Goal: Transaction & Acquisition: Download file/media

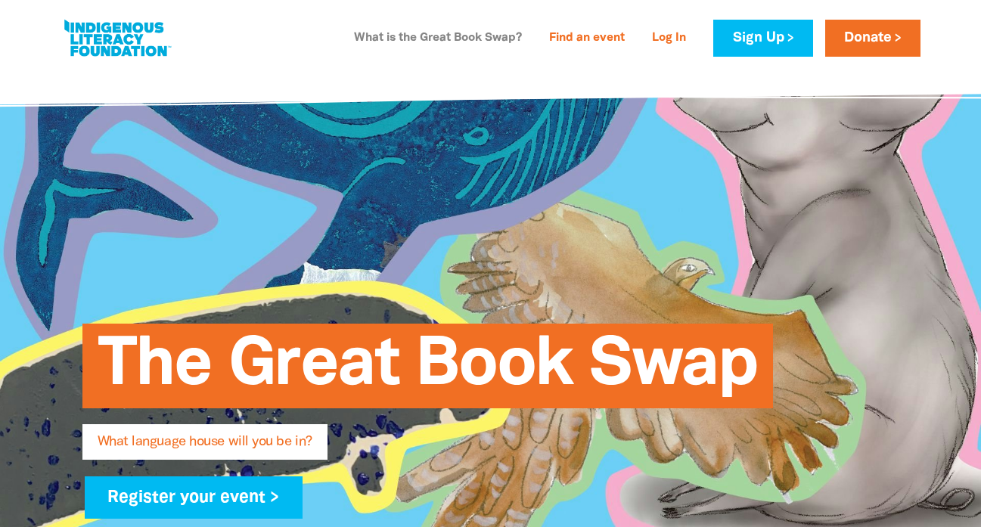
click at [475, 44] on link "What is the Great Book Swap?" at bounding box center [438, 38] width 186 height 24
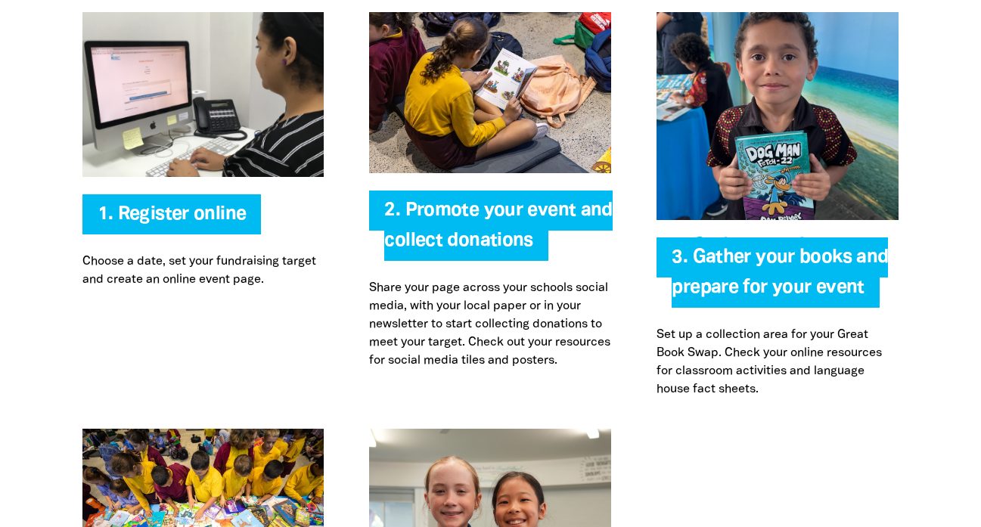
scroll to position [3297, 0]
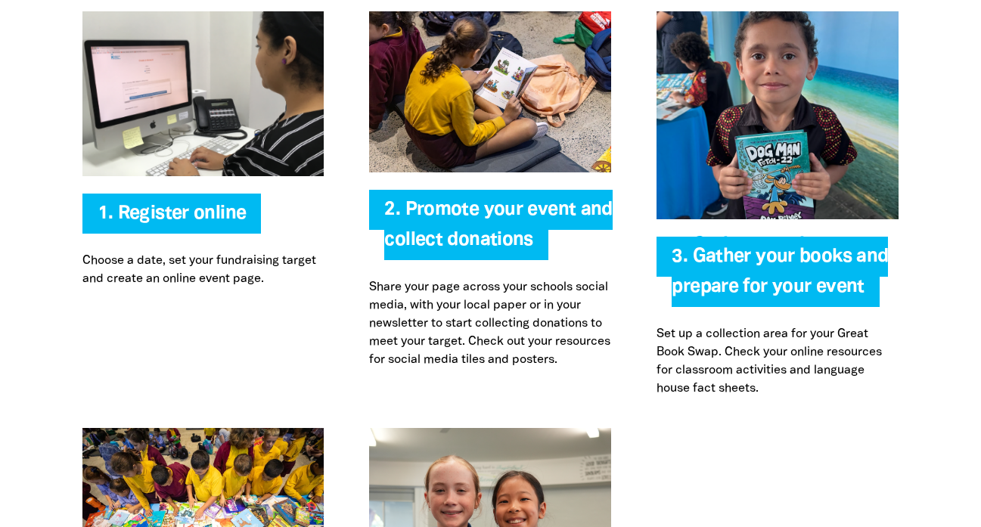
click at [451, 201] on span "2. Promote your event and collect donations" at bounding box center [498, 230] width 228 height 59
click at [461, 75] on img at bounding box center [490, 91] width 242 height 161
click at [440, 317] on p "Share your page across your schools social media, with your local paper or in y…" at bounding box center [490, 323] width 242 height 91
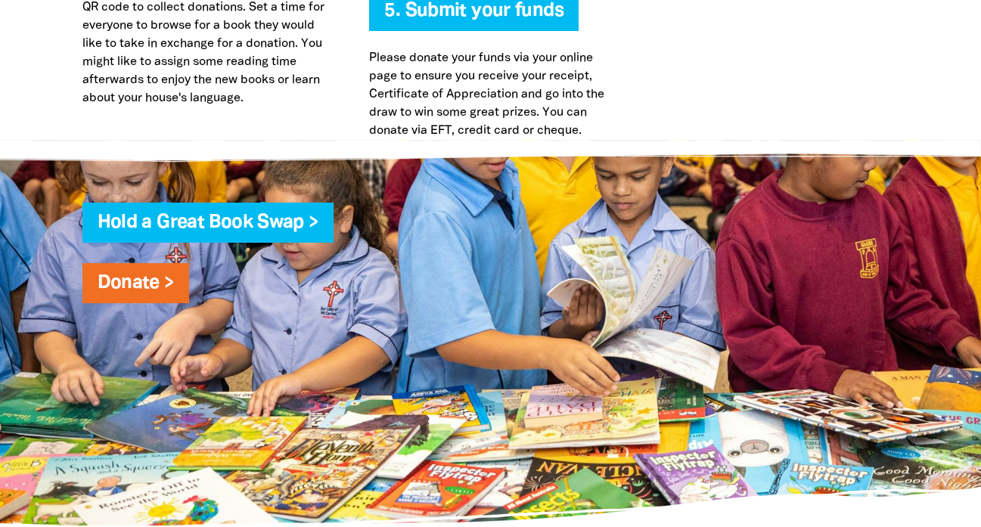
scroll to position [4021, 0]
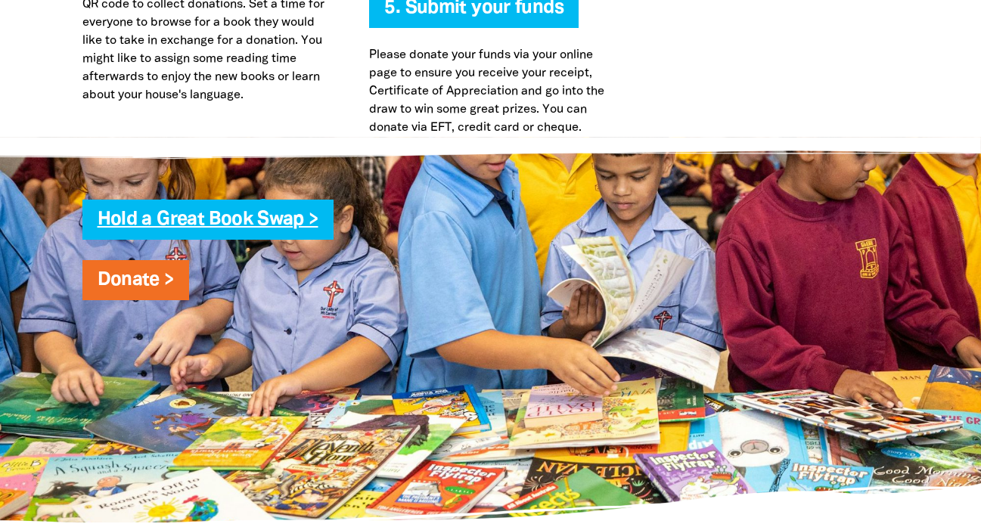
click at [263, 211] on link "Hold a Great Book Swap >" at bounding box center [208, 219] width 221 height 17
click at [260, 211] on link "Hold a Great Book Swap >" at bounding box center [208, 219] width 221 height 17
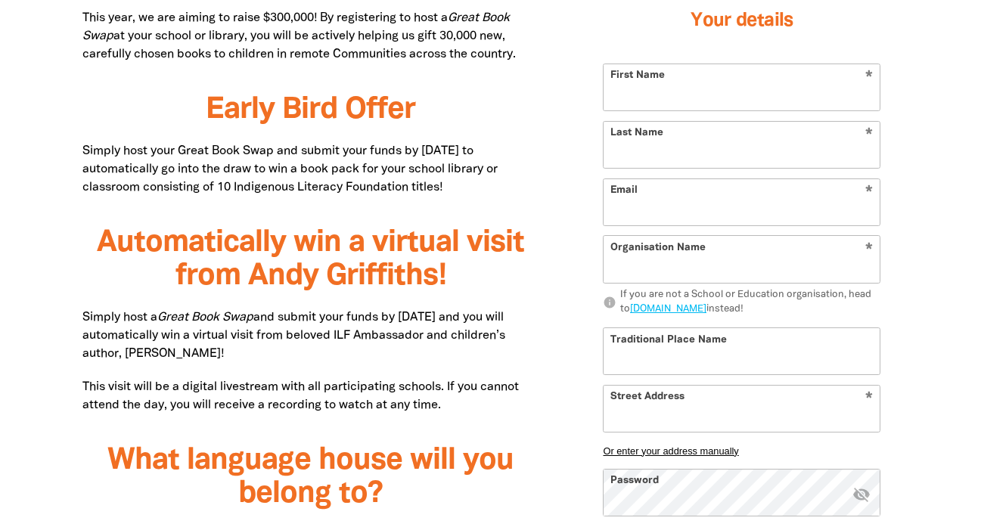
scroll to position [940, 0]
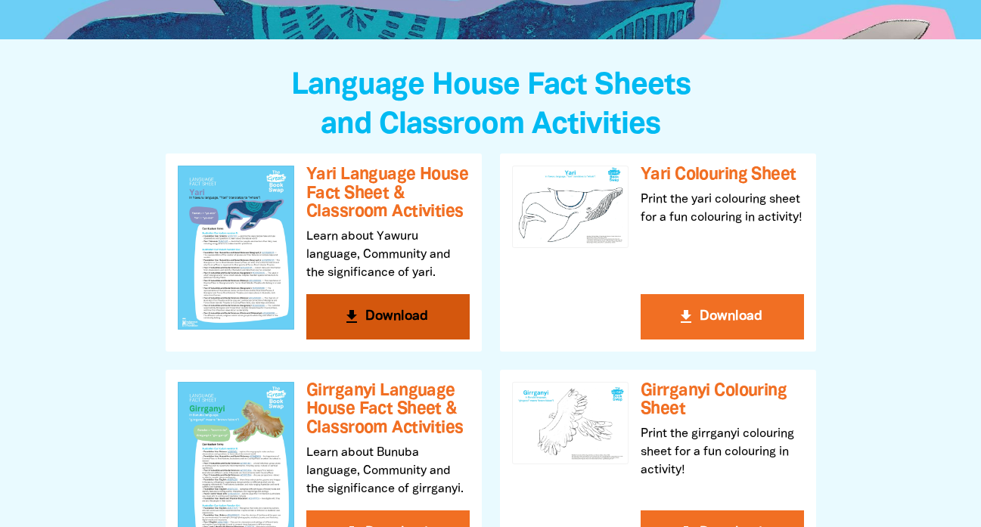
scroll to position [331, 0]
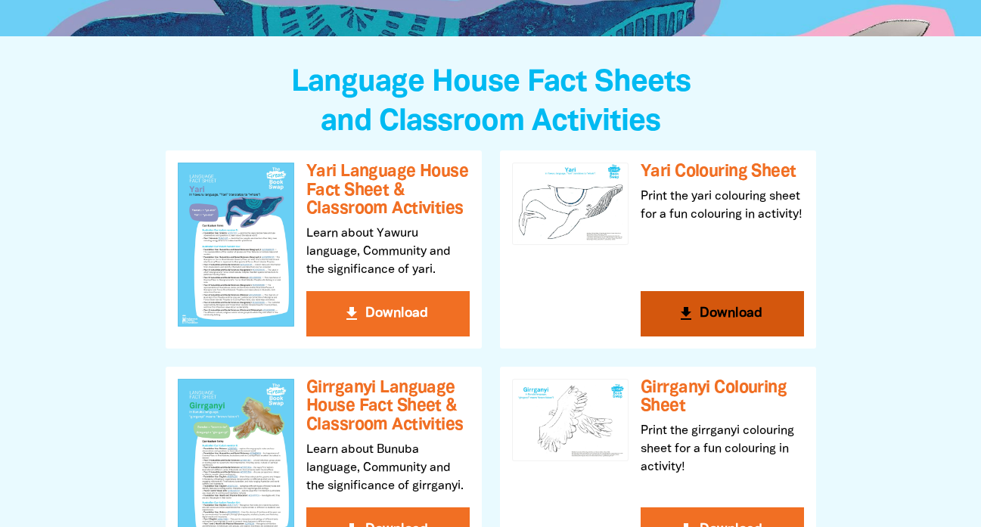
click at [730, 306] on button "get_app Download" at bounding box center [722, 313] width 163 height 45
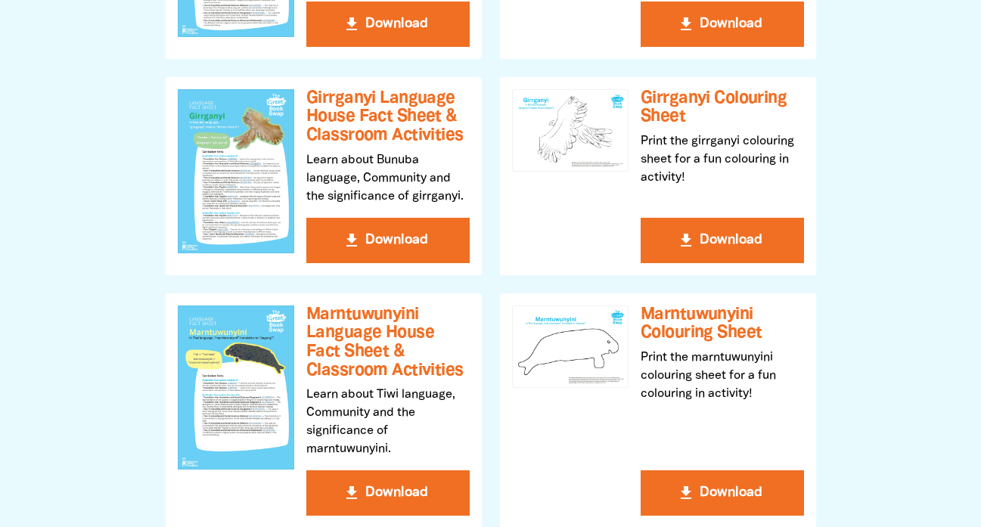
scroll to position [427, 0]
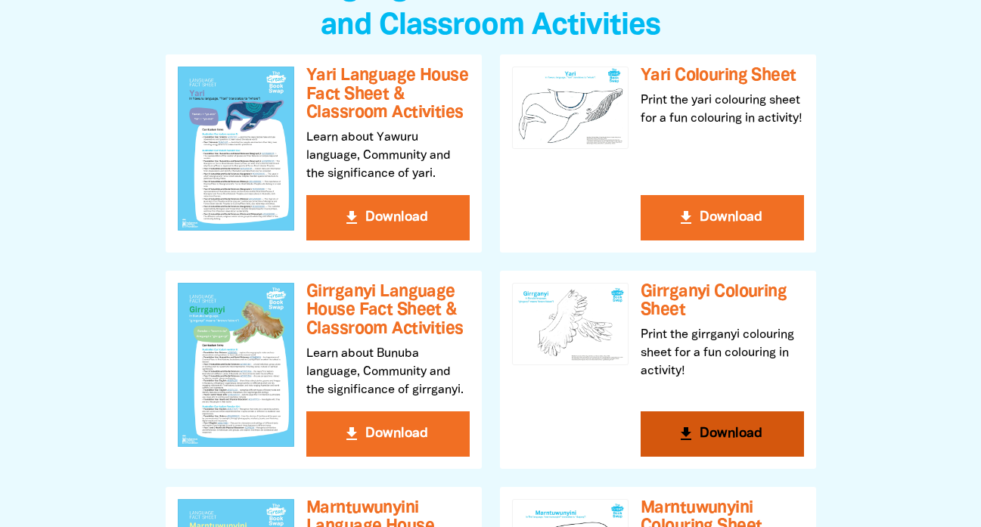
click at [708, 429] on button "get_app Download" at bounding box center [722, 434] width 163 height 45
